Goal: Navigation & Orientation: Find specific page/section

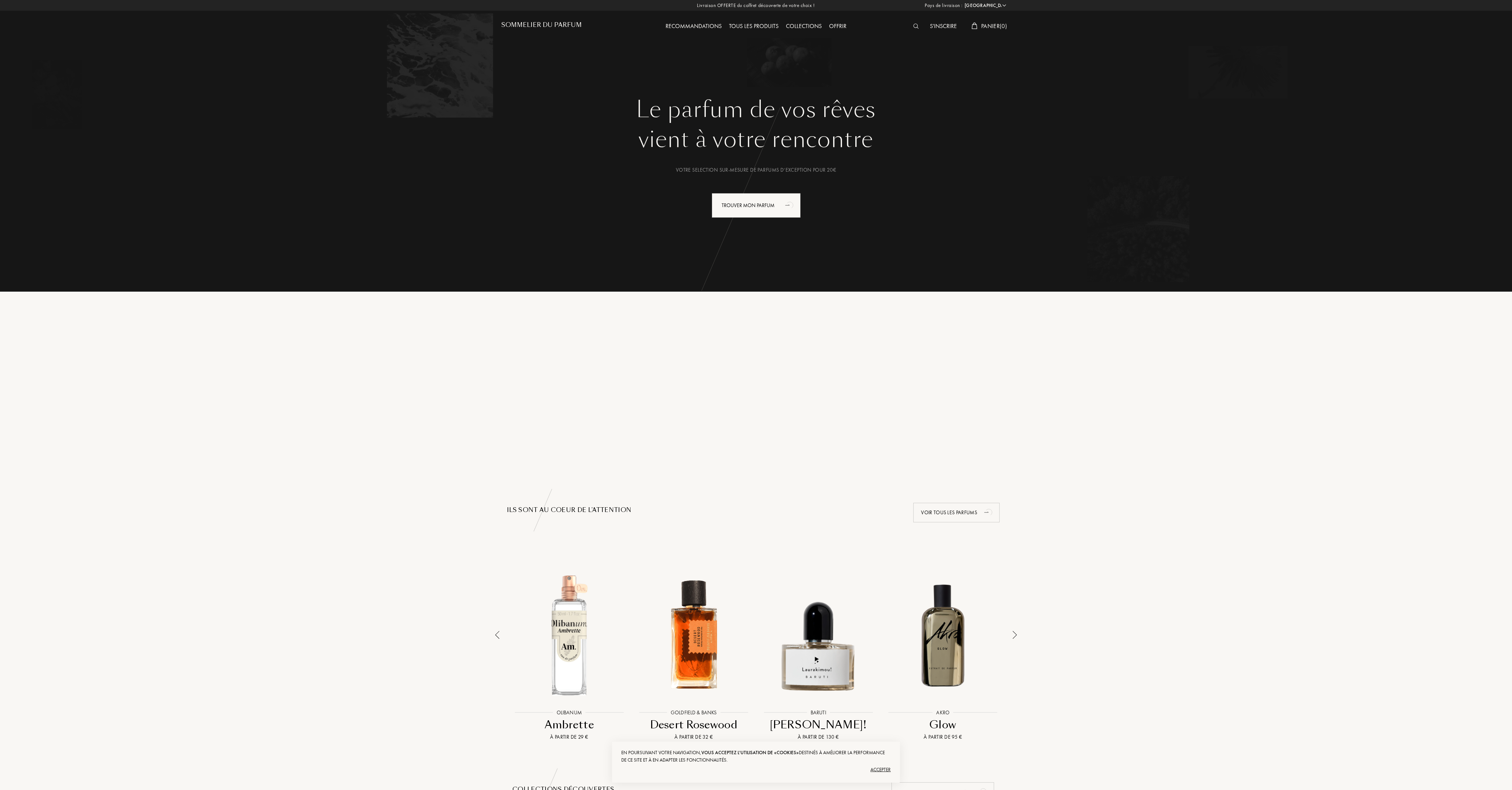
select select "FR"
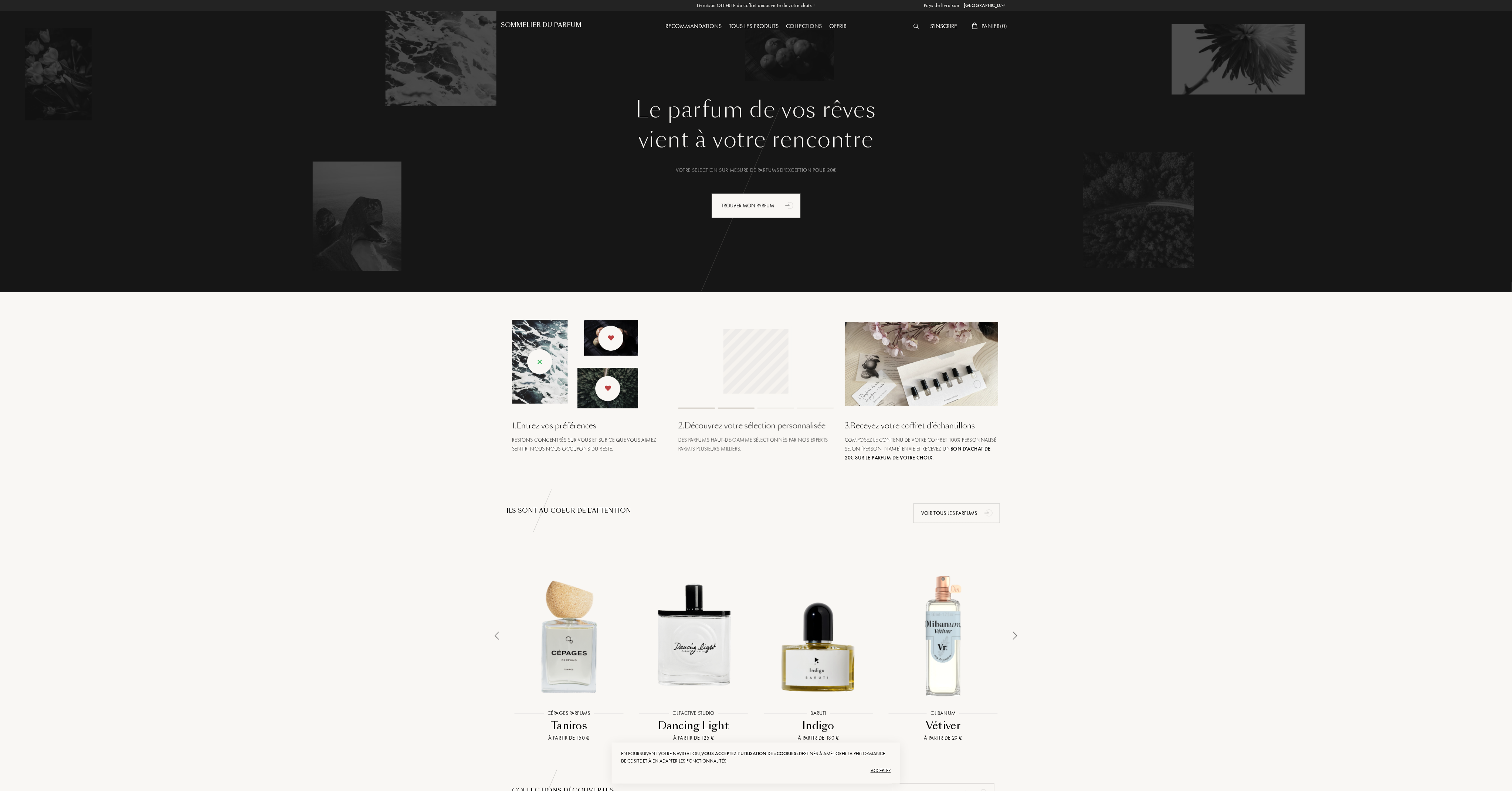
click at [802, 29] on div "Collections" at bounding box center [804, 26] width 44 height 9
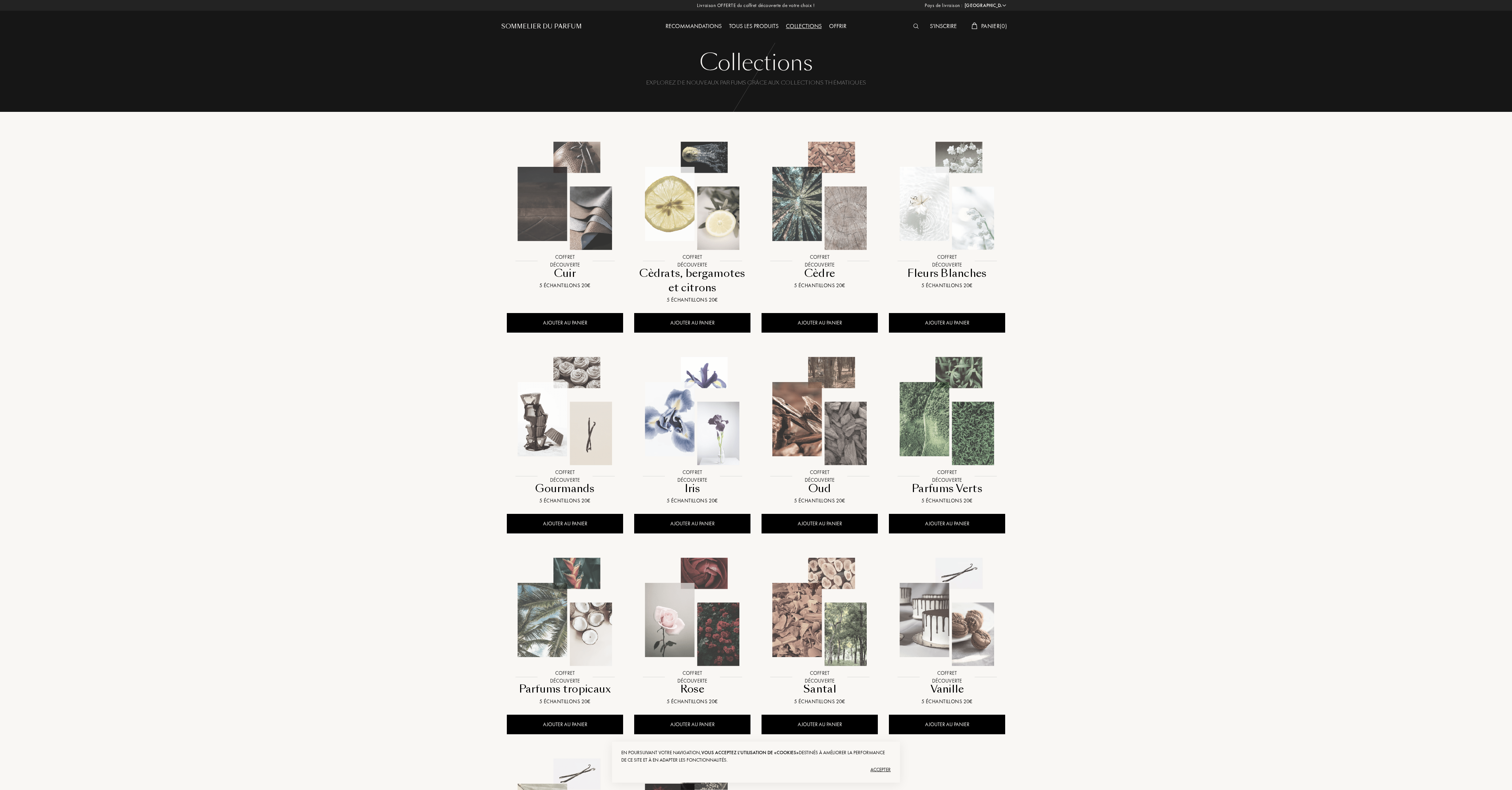
select select "FR"
click at [751, 26] on div "Tous les produits" at bounding box center [752, 26] width 57 height 9
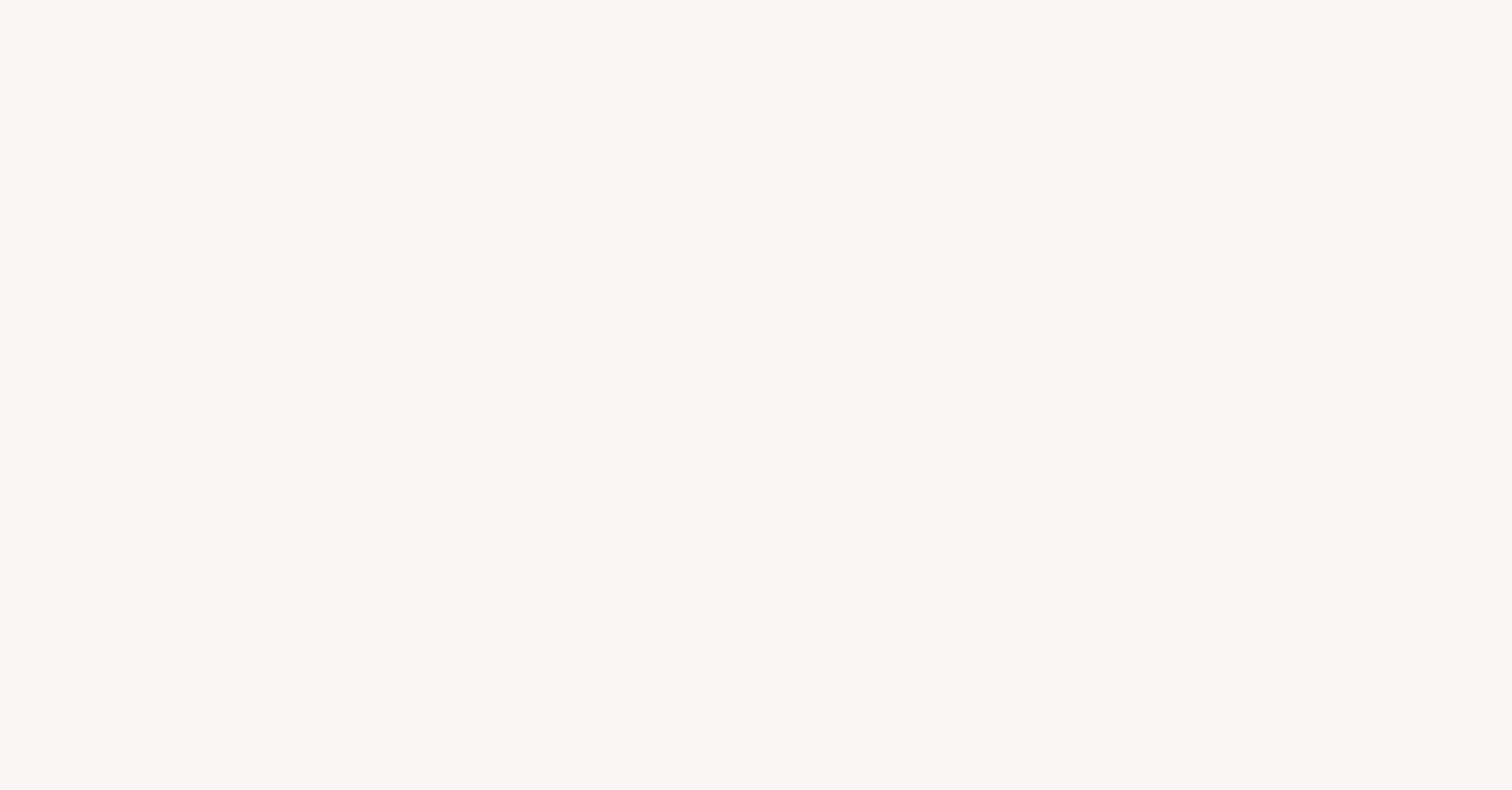
select select "FR"
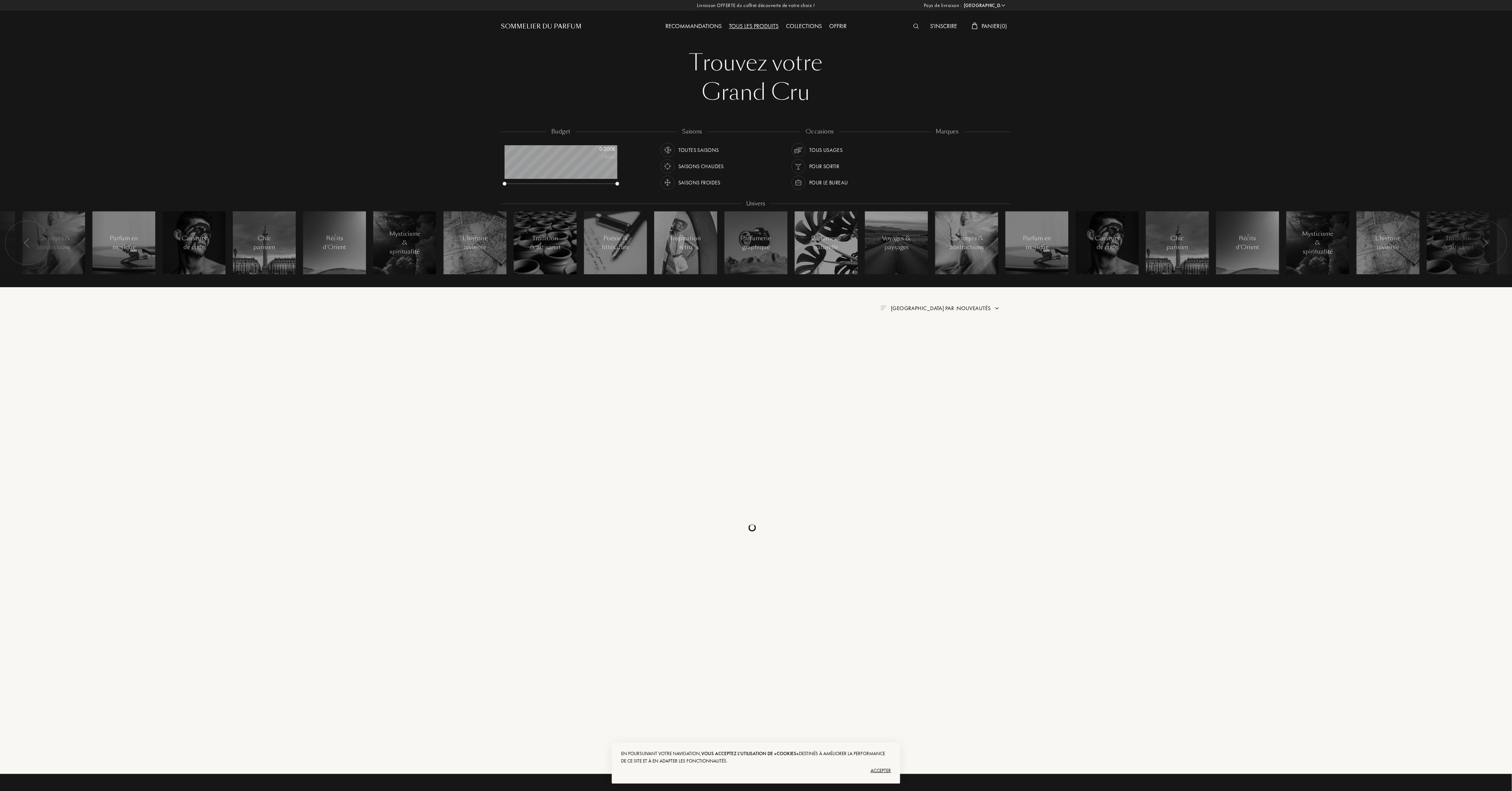
scroll to position [37, 113]
